Goal: Task Accomplishment & Management: Manage account settings

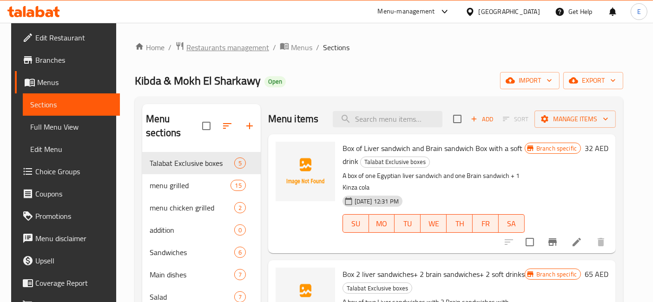
click at [235, 46] on span "Restaurants management" at bounding box center [227, 47] width 83 height 11
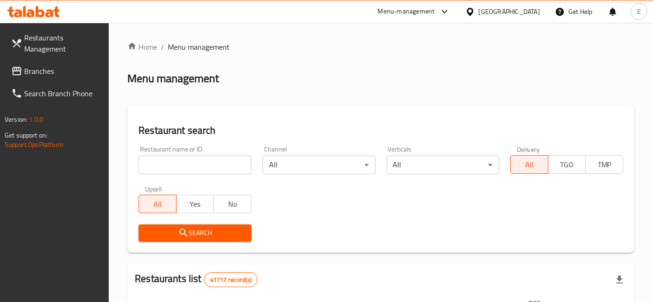
click at [431, 16] on div "Menu-management" at bounding box center [406, 11] width 57 height 11
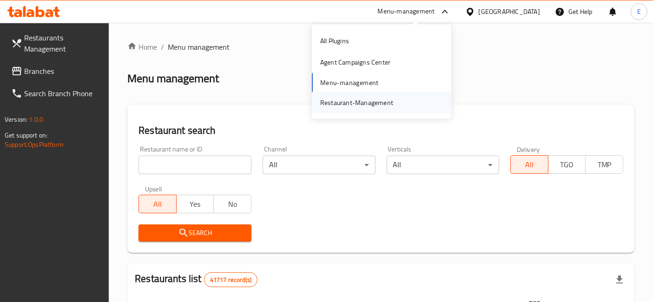
click at [350, 102] on div "Restaurant-Management" at bounding box center [356, 102] width 73 height 10
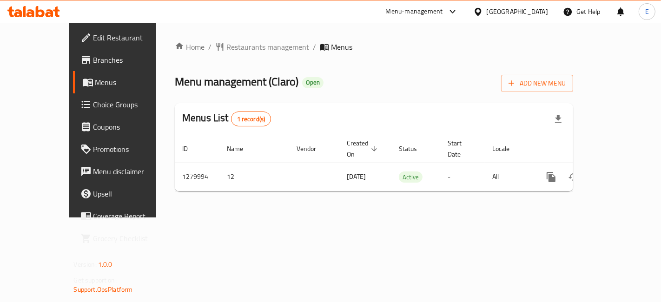
click at [95, 78] on span "Menus" at bounding box center [133, 82] width 77 height 11
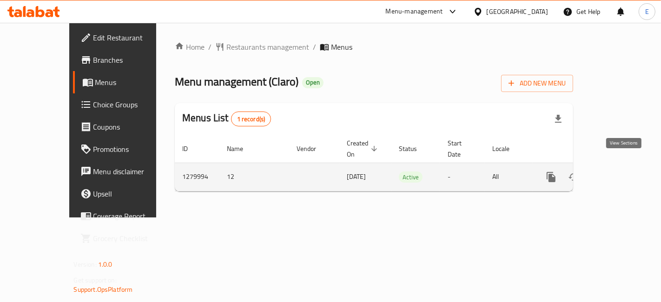
click at [622, 173] on icon "enhanced table" at bounding box center [618, 177] width 8 height 8
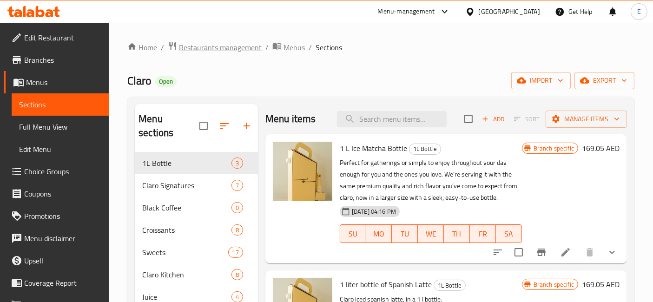
click at [226, 45] on span "Restaurants management" at bounding box center [220, 47] width 83 height 11
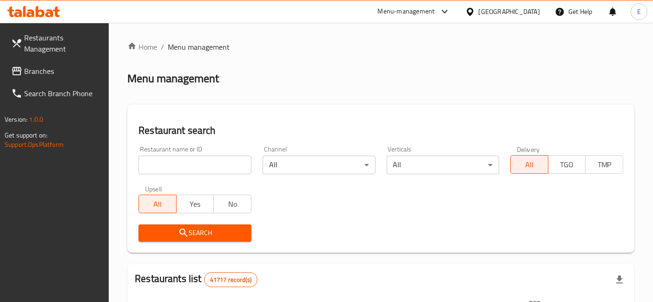
click at [222, 165] on input "search" at bounding box center [194, 165] width 113 height 19
click button "Search" at bounding box center [194, 232] width 113 height 17
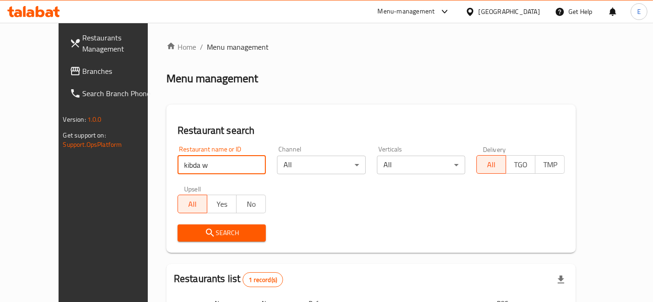
scroll to position [94, 0]
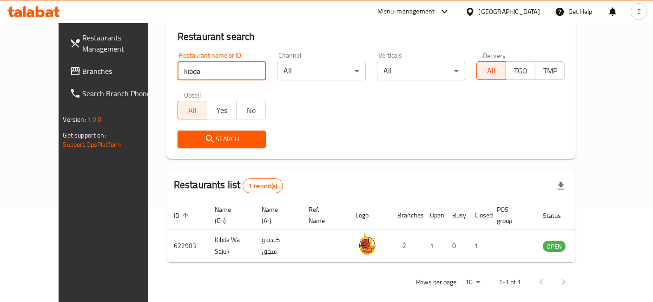
type input "kibda"
click button "Search" at bounding box center [221, 139] width 88 height 17
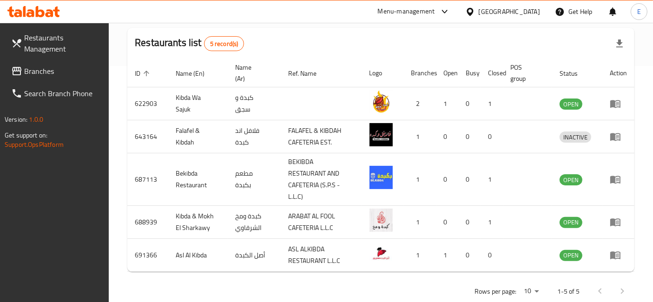
scroll to position [255, 0]
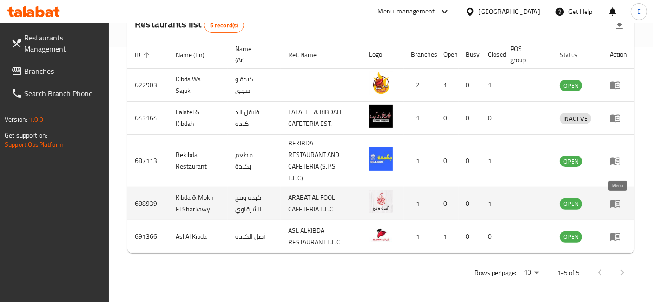
click at [617, 200] on icon "enhanced table" at bounding box center [615, 203] width 11 height 11
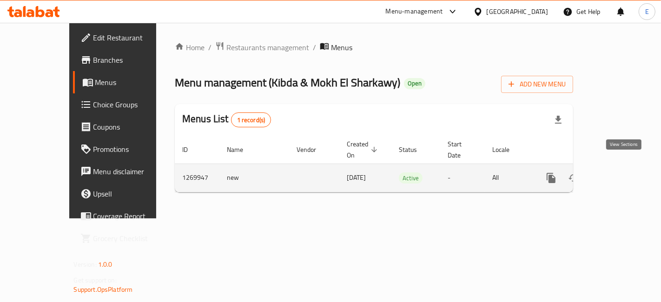
click at [624, 172] on icon "enhanced table" at bounding box center [617, 177] width 11 height 11
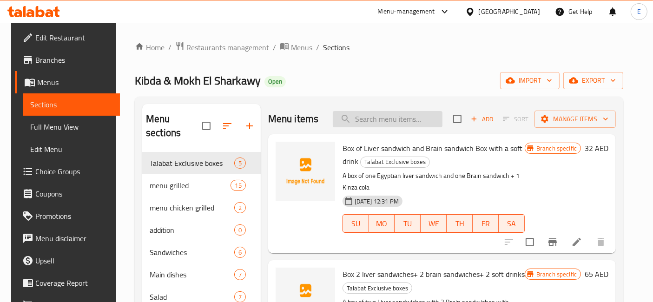
click at [365, 123] on input "search" at bounding box center [388, 119] width 110 height 16
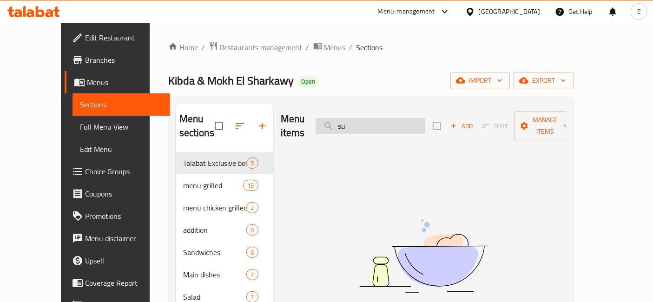
type input "s"
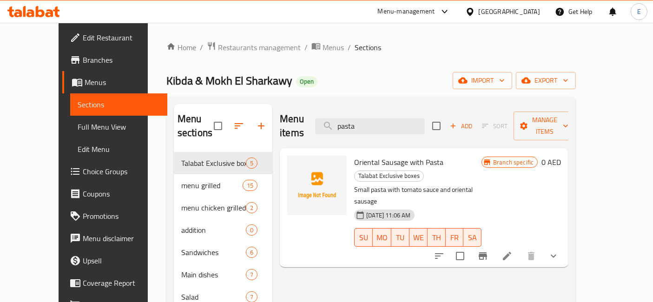
type input "pasta"
click at [295, 163] on icon "upload picture" at bounding box center [300, 168] width 11 height 11
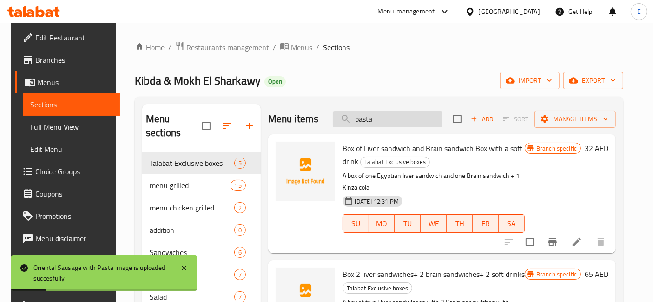
click at [387, 118] on input "pasta" at bounding box center [388, 119] width 110 height 16
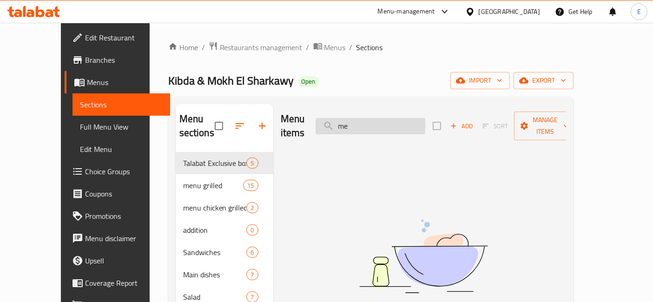
type input "m"
type input "b"
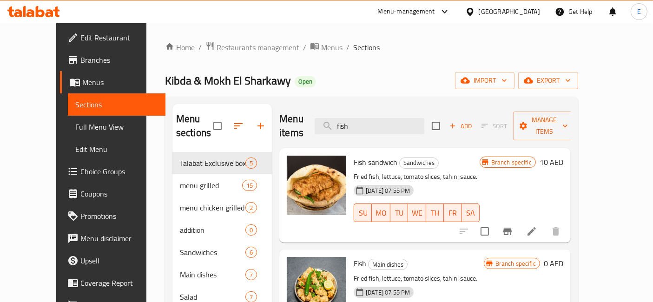
click at [381, 128] on div "Menu items fish Add Sort Manage items" at bounding box center [424, 126] width 291 height 44
click at [379, 123] on input "fish" at bounding box center [370, 126] width 110 height 16
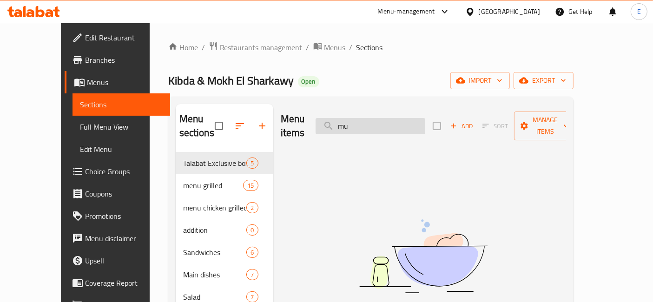
type input "m"
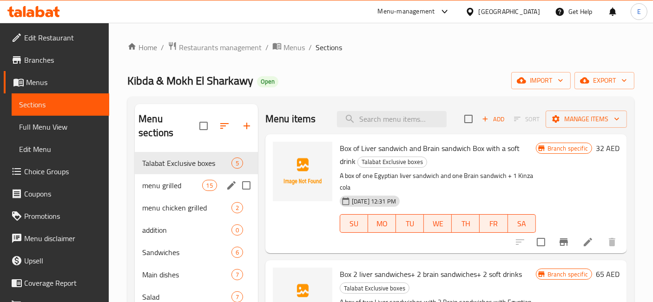
click at [169, 180] on span "menu grilled" at bounding box center [171, 185] width 59 height 11
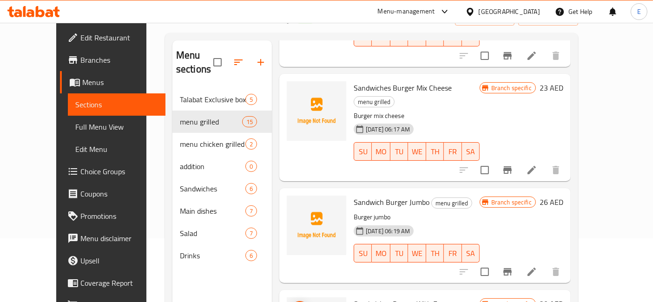
scroll to position [130, 0]
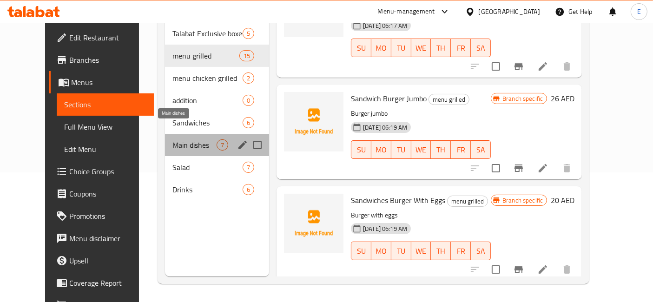
click at [172, 139] on span "Main dishes" at bounding box center [194, 144] width 44 height 11
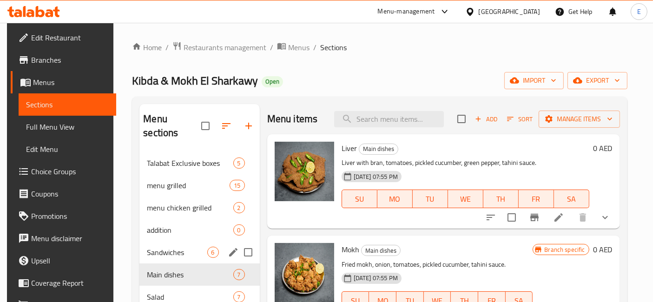
scroll to position [86, 0]
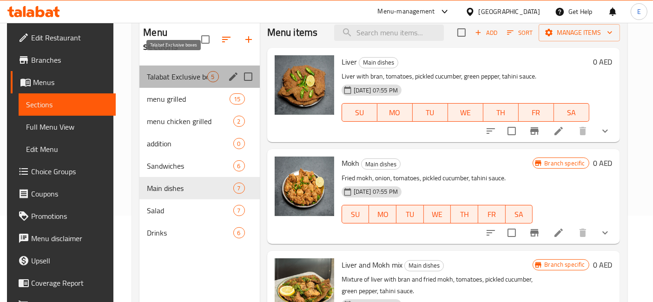
click at [162, 71] on span "Talabat Exclusive boxes" at bounding box center [177, 76] width 60 height 11
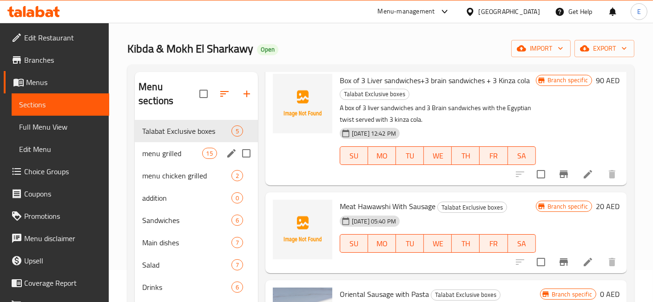
scroll to position [28, 0]
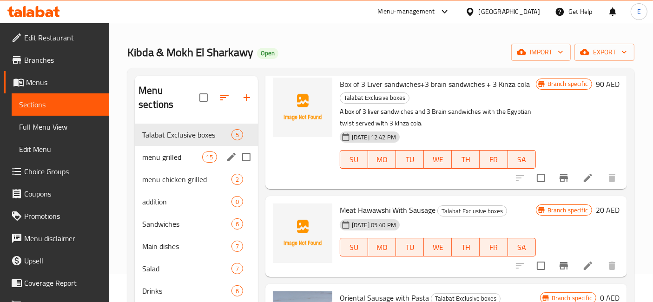
click at [166, 168] on div "menu chicken grilled 2" at bounding box center [196, 179] width 123 height 22
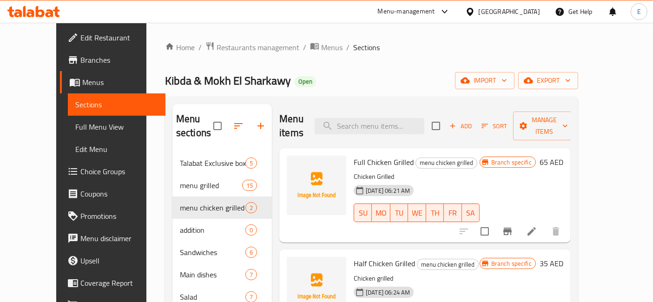
click at [172, 156] on div "Talabat Exclusive boxes 5" at bounding box center [221, 163] width 99 height 22
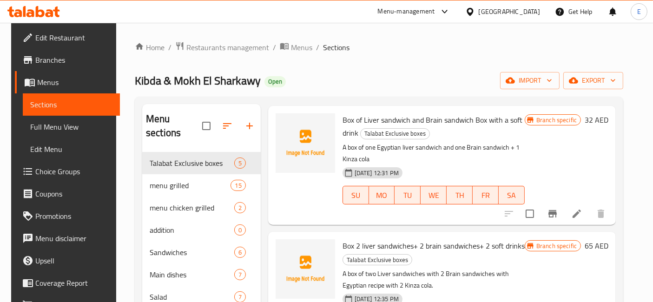
scroll to position [32, 0]
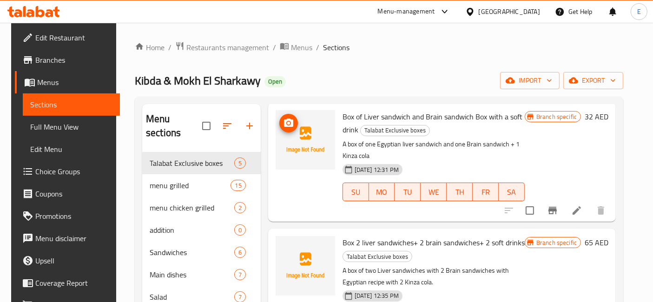
click at [288, 124] on icon "upload picture" at bounding box center [288, 122] width 9 height 8
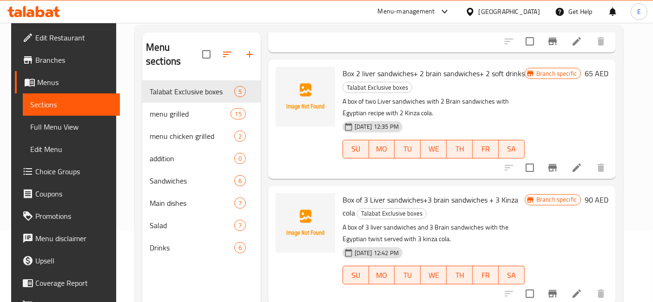
scroll to position [0, 0]
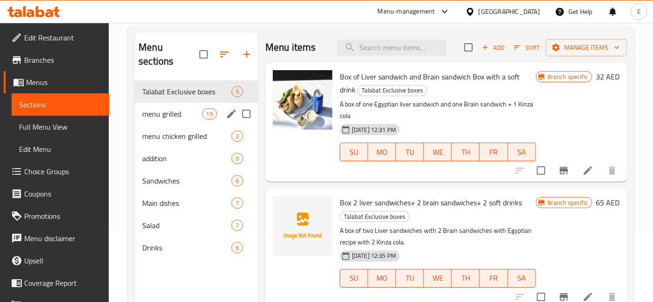
click at [190, 108] on span "menu grilled" at bounding box center [171, 113] width 59 height 11
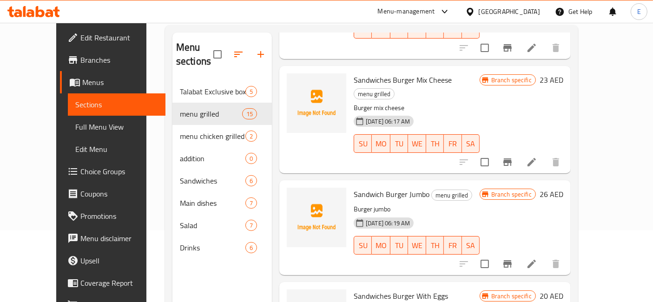
scroll to position [130, 0]
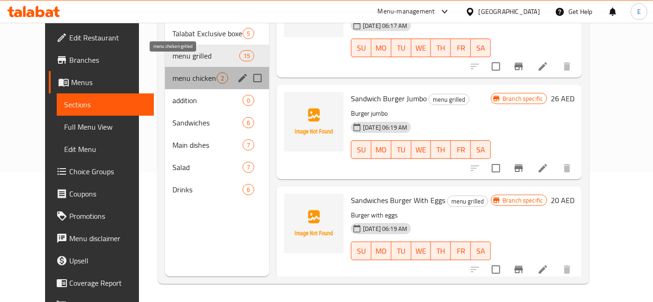
click at [172, 72] on span "menu chicken grilled" at bounding box center [194, 77] width 44 height 11
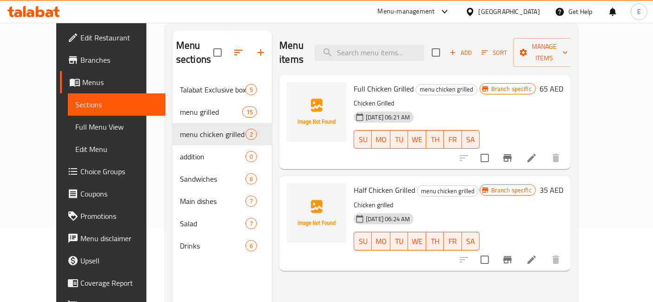
scroll to position [73, 0]
click at [295, 192] on icon "upload picture" at bounding box center [299, 196] width 9 height 8
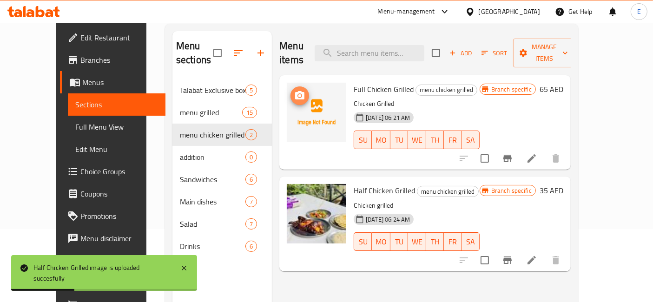
click at [295, 91] on icon "upload picture" at bounding box center [299, 95] width 9 height 8
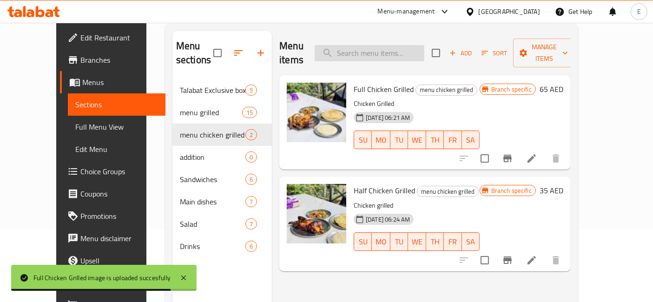
click at [390, 45] on input "search" at bounding box center [370, 53] width 110 height 16
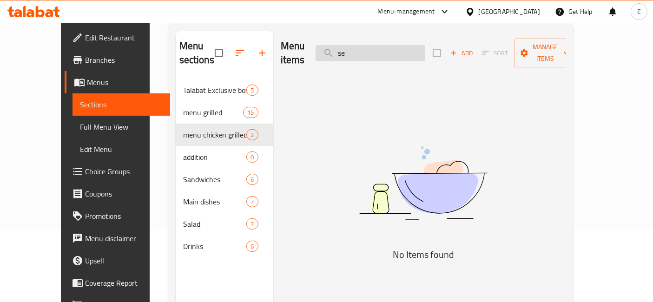
type input "s"
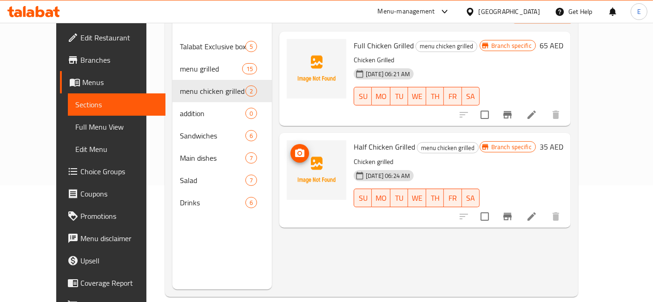
scroll to position [0, 0]
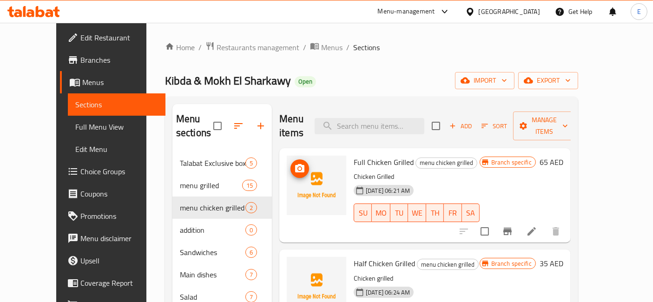
click at [295, 164] on icon "upload picture" at bounding box center [299, 168] width 9 height 8
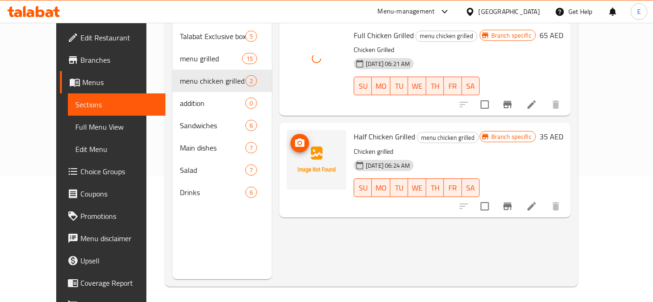
scroll to position [92, 0]
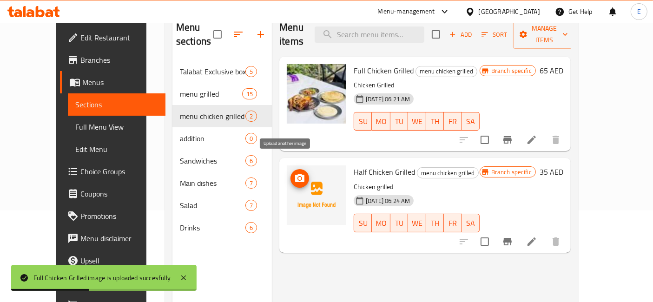
click at [290, 169] on button "upload picture" at bounding box center [299, 178] width 19 height 19
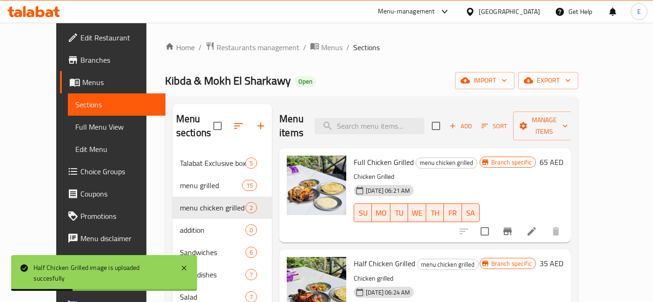
scroll to position [92, 0]
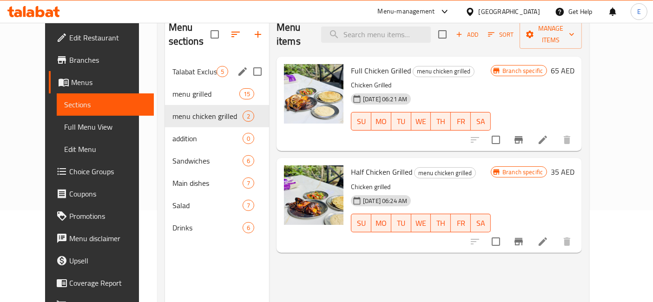
click at [182, 64] on div "Talabat Exclusive boxes 5" at bounding box center [217, 71] width 104 height 22
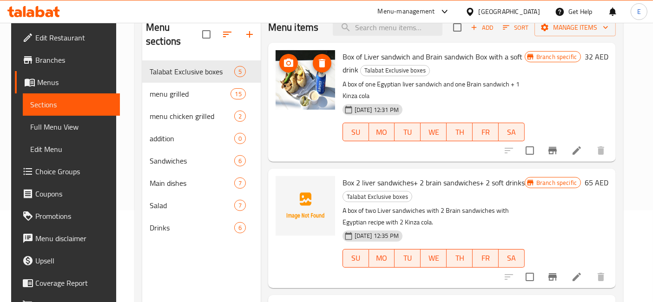
click at [285, 66] on icon "upload picture" at bounding box center [288, 63] width 9 height 8
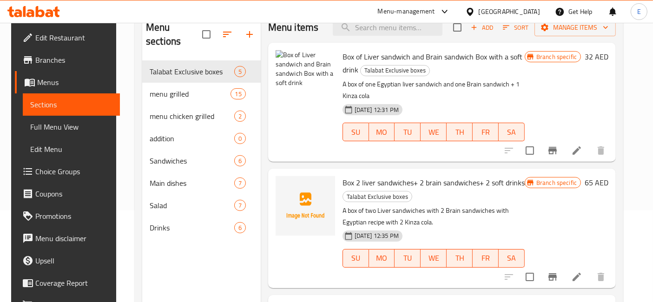
click at [576, 96] on div "Branch specific 32 AED" at bounding box center [567, 102] width 84 height 104
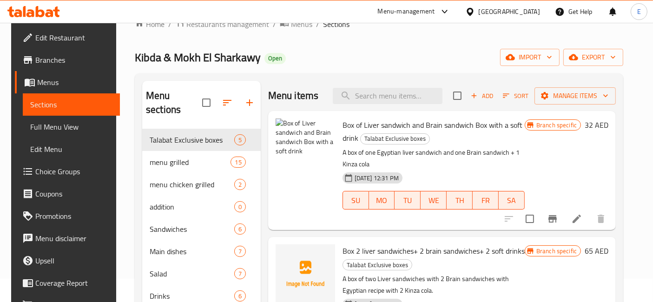
scroll to position [21, 0]
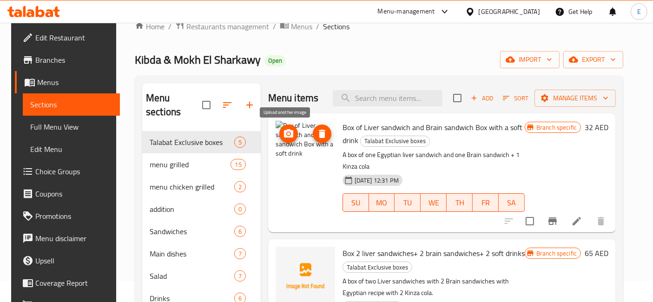
click at [283, 131] on icon "upload picture" at bounding box center [288, 133] width 11 height 11
